Goal: Task Accomplishment & Management: Manage account settings

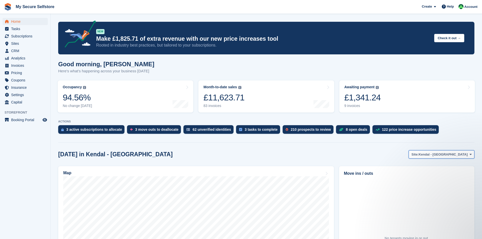
click at [470, 155] on icon at bounding box center [471, 154] width 2 height 3
click at [453, 175] on link "Brighouse - Birds [PERSON_NAME]" at bounding box center [439, 175] width 68 height 9
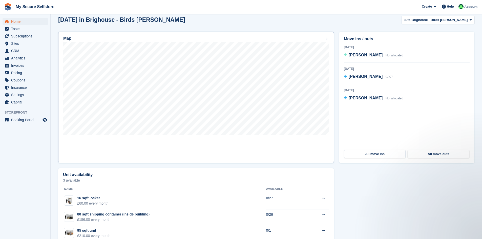
scroll to position [127, 0]
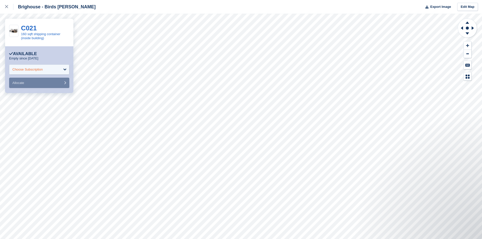
click at [64, 69] on div "Choose Subscription" at bounding box center [39, 70] width 60 height 10
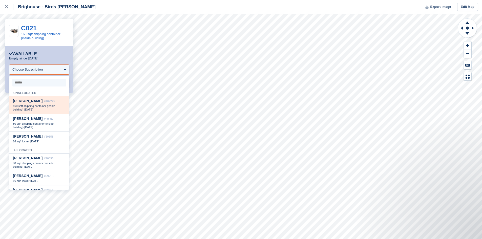
click at [49, 105] on span "160 sqft shipping container (inside building)" at bounding box center [34, 108] width 42 height 7
select select "******"
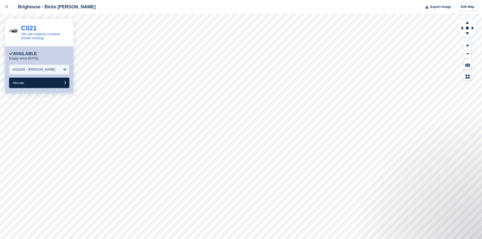
click at [31, 81] on button "Allocate" at bounding box center [39, 83] width 60 height 10
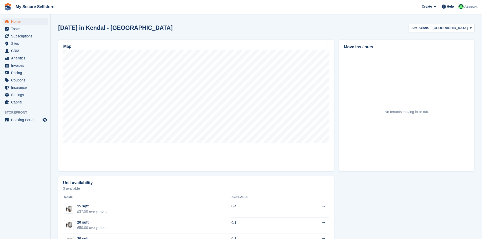
scroll to position [127, 0]
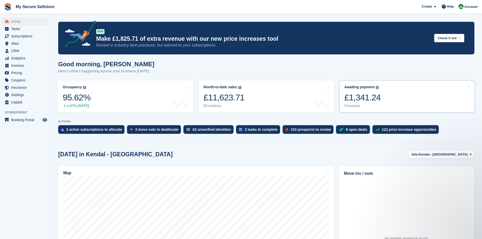
click at [356, 96] on div "£1,341.24" at bounding box center [363, 97] width 36 height 10
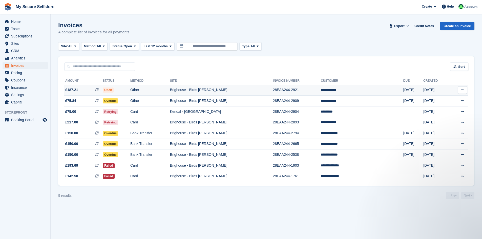
click at [112, 88] on span "Open" at bounding box center [108, 90] width 11 height 5
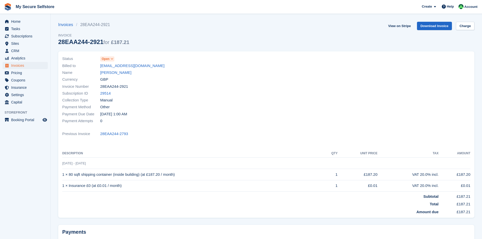
click at [112, 58] on icon at bounding box center [112, 58] width 3 height 3
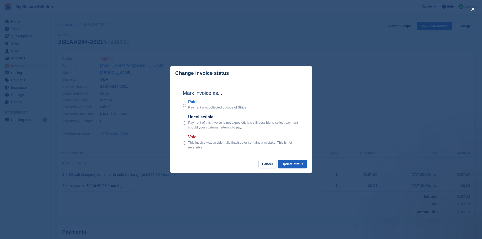
click at [286, 165] on button "Update status" at bounding box center [292, 164] width 29 height 8
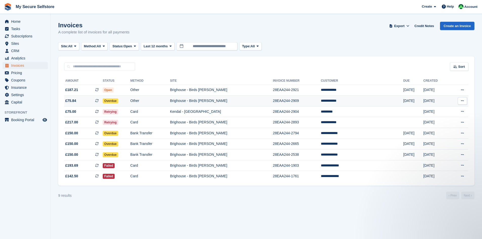
click at [118, 101] on span "Overdue" at bounding box center [110, 100] width 15 height 5
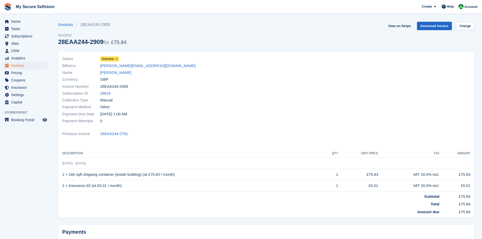
click at [116, 58] on icon at bounding box center [116, 58] width 3 height 3
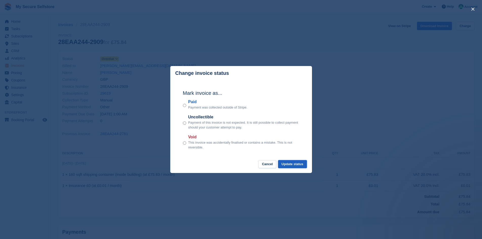
click at [289, 166] on button "Update status" at bounding box center [292, 164] width 29 height 8
